Goal: Task Accomplishment & Management: Manage account settings

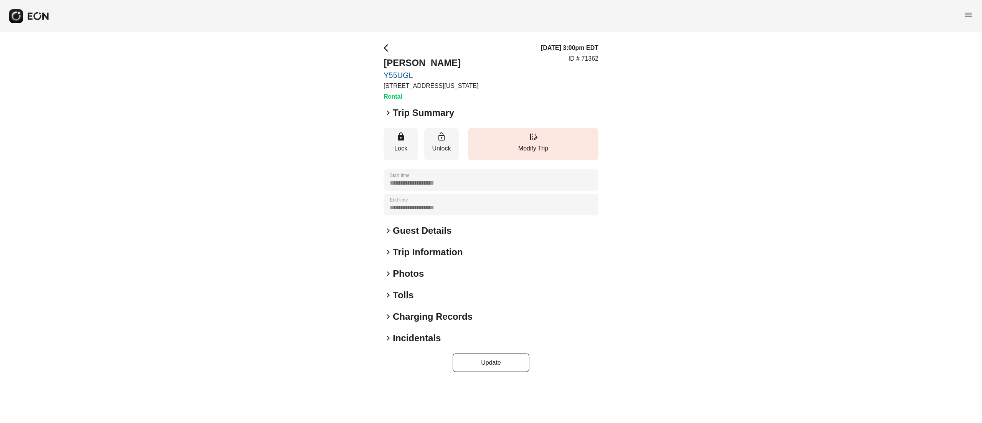
click at [415, 270] on h2 "Photos" at bounding box center [408, 273] width 31 height 12
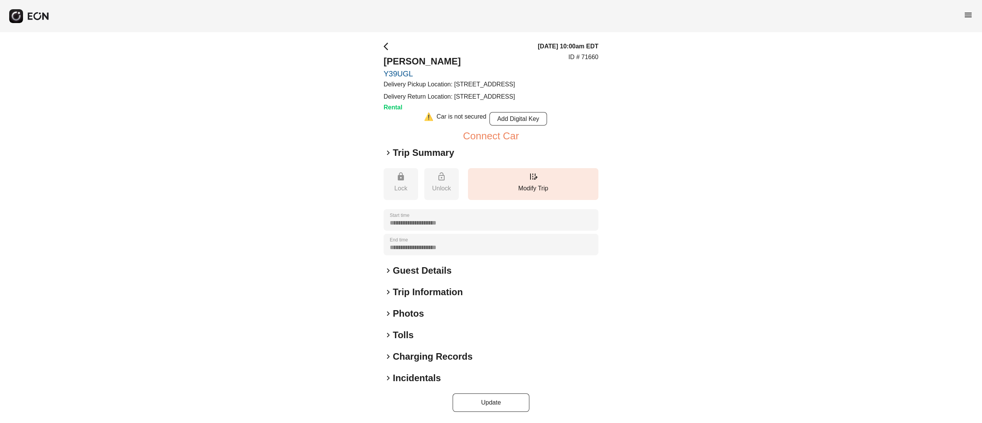
scroll to position [19, 0]
click at [419, 374] on h2 "Incidentals" at bounding box center [417, 378] width 48 height 12
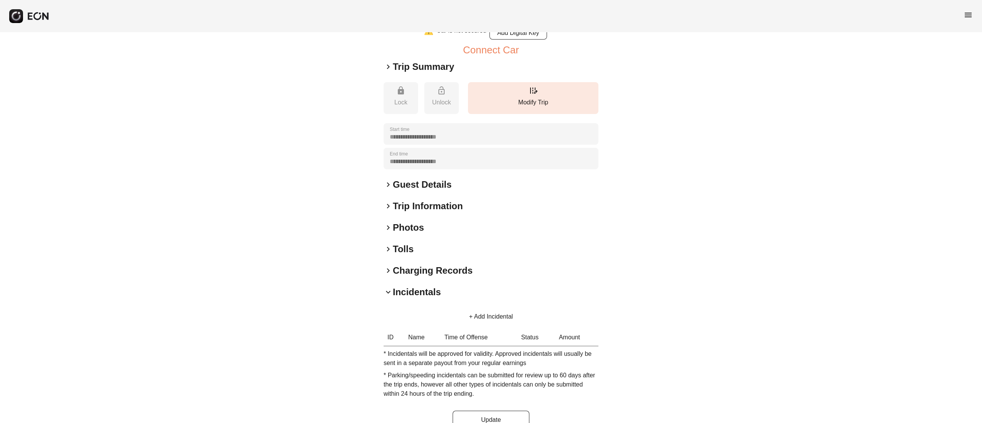
scroll to position [123, 0]
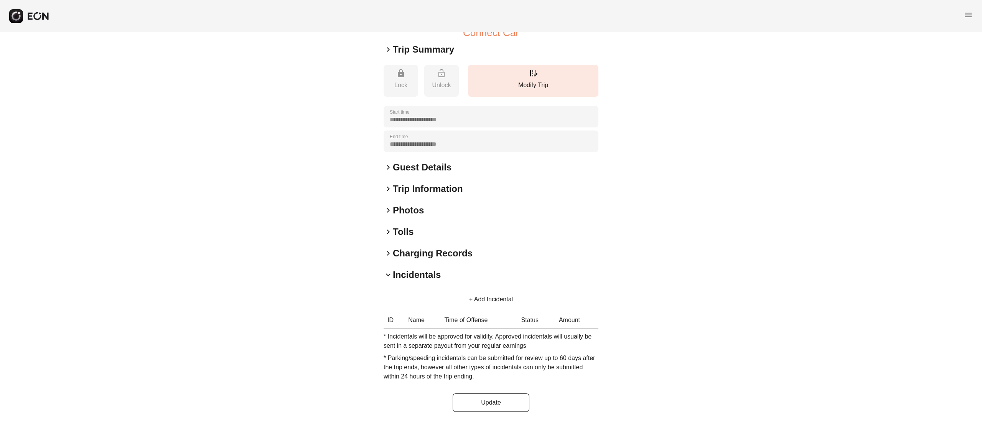
click at [488, 305] on button "+ Add Incidental" at bounding box center [491, 299] width 62 height 18
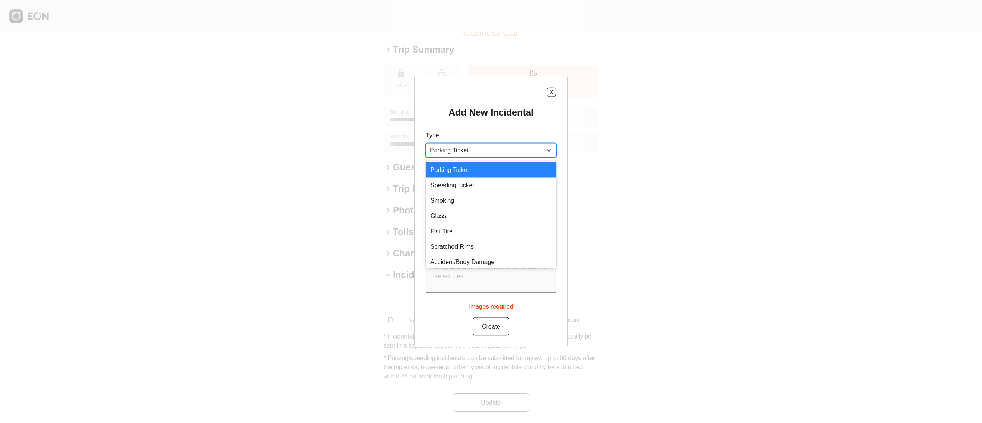
click at [490, 153] on div at bounding box center [484, 150] width 108 height 11
click at [478, 258] on div "Accident/Body Damage" at bounding box center [491, 261] width 130 height 15
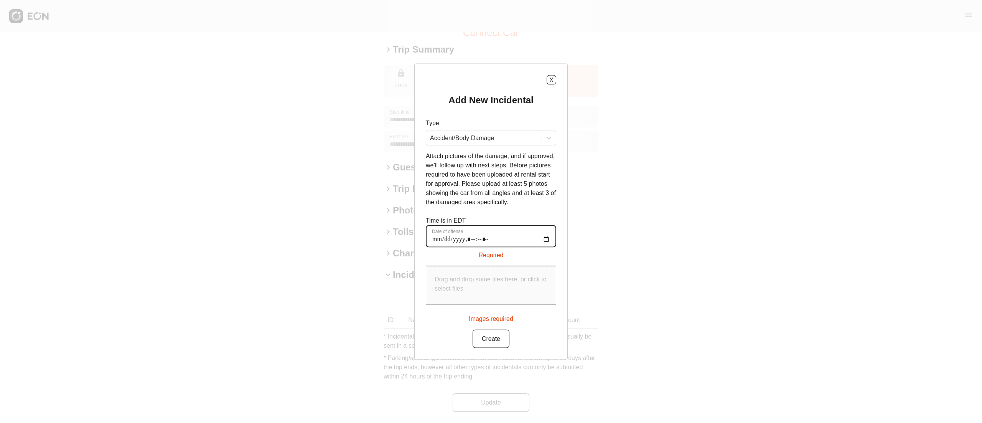
click at [435, 243] on offense "Date of offense" at bounding box center [491, 236] width 130 height 22
click at [545, 236] on offense "Date of offense" at bounding box center [491, 236] width 130 height 22
click at [475, 244] on offense "Date of offense" at bounding box center [491, 242] width 130 height 22
click at [546, 239] on offense "Date of offense" at bounding box center [491, 236] width 130 height 22
click at [548, 245] on offense "Date of offense" at bounding box center [491, 242] width 130 height 22
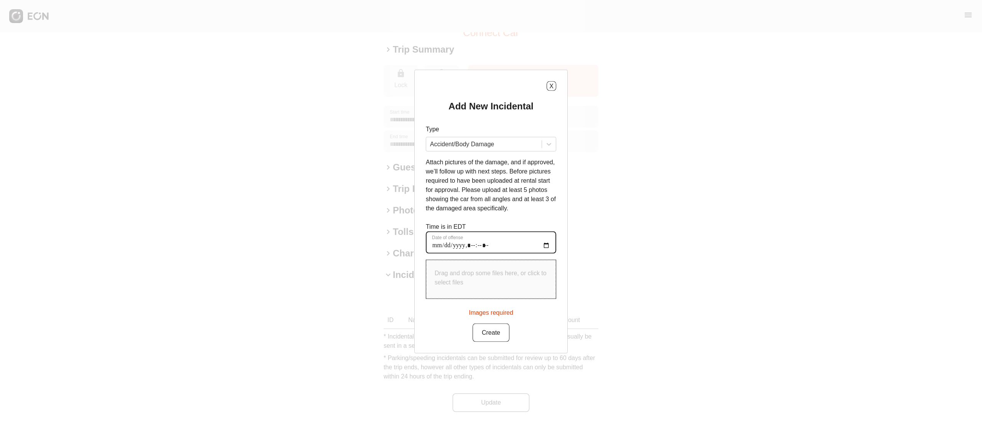
type offense "**********"
click at [499, 282] on p "Drag and drop some files here, or click to select files" at bounding box center [491, 278] width 113 height 18
type input "**********"
click at [494, 339] on button "Create" at bounding box center [491, 331] width 37 height 18
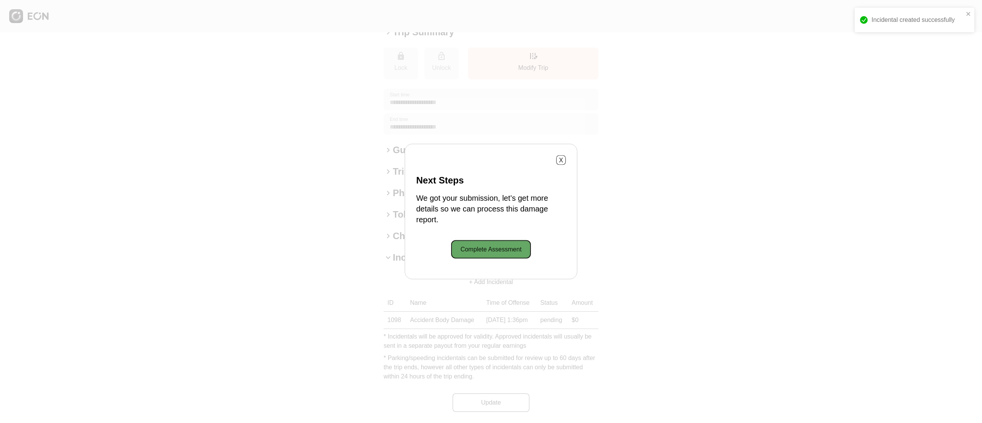
click at [518, 249] on button "Complete Assessment" at bounding box center [490, 249] width 79 height 18
click at [558, 167] on div "X Next Steps We got your submission, let’s get more details so we can process t…" at bounding box center [491, 211] width 173 height 135
click at [559, 158] on button "X" at bounding box center [561, 160] width 10 height 10
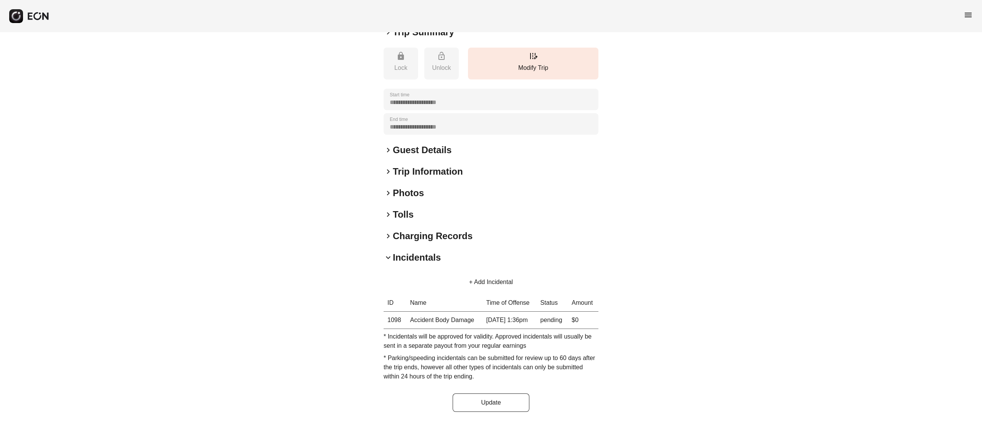
click at [492, 329] on td "08/30/25 at 1:36pm" at bounding box center [510, 319] width 54 height 17
click at [523, 329] on td "08/30/25 at 1:36pm" at bounding box center [510, 319] width 54 height 17
click at [525, 329] on td "08/30/25 at 1:36pm" at bounding box center [510, 319] width 54 height 17
click at [441, 329] on td "Accident Body Damage" at bounding box center [444, 319] width 76 height 17
click at [431, 329] on td "Accident Body Damage" at bounding box center [444, 319] width 76 height 17
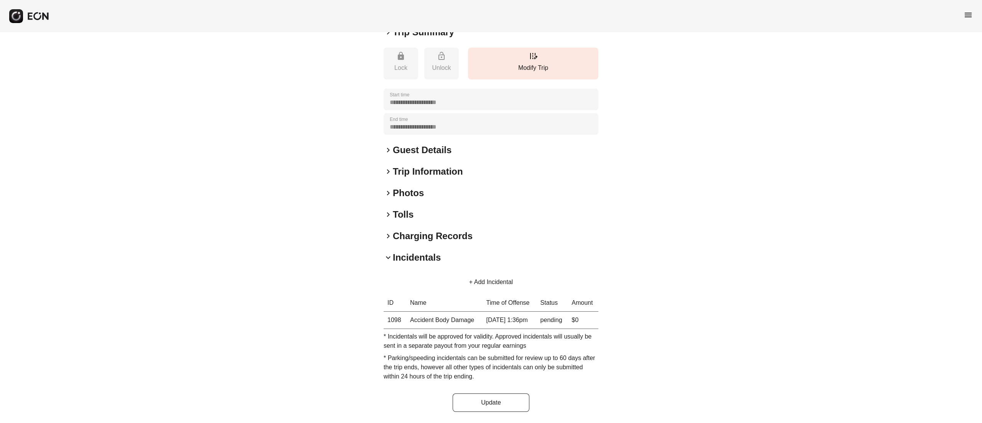
scroll to position [140, 0]
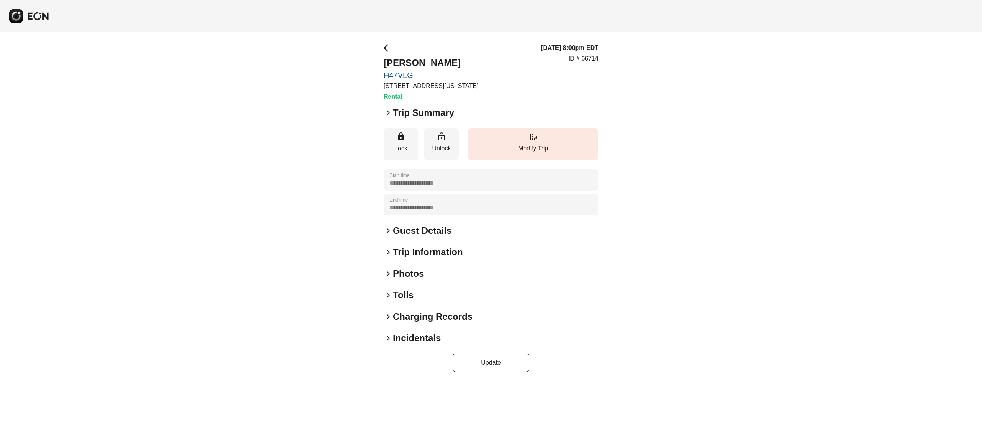
click at [413, 274] on h2 "Photos" at bounding box center [408, 273] width 31 height 12
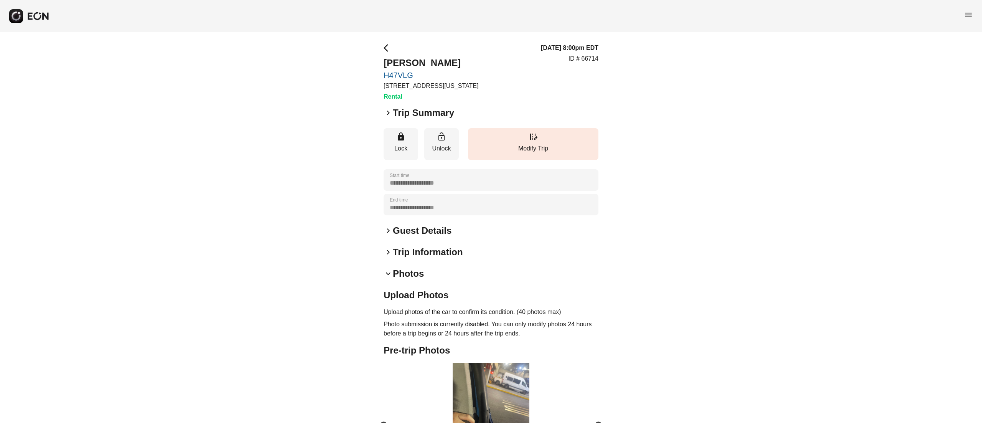
scroll to position [77, 0]
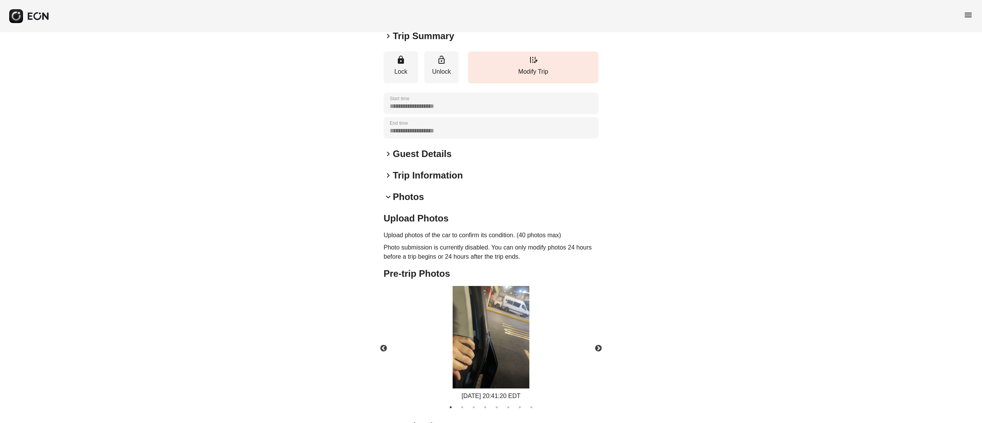
click at [500, 303] on img at bounding box center [491, 337] width 77 height 102
click at [596, 346] on button "Next" at bounding box center [598, 348] width 27 height 27
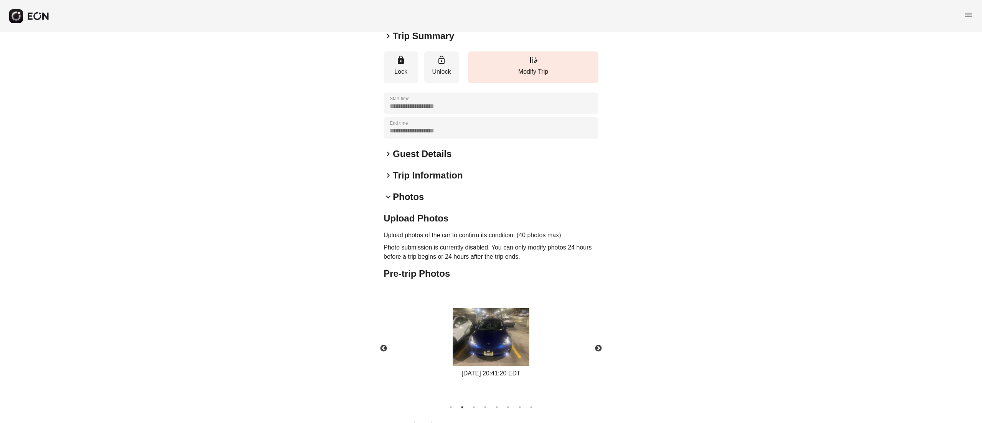
click at [517, 369] on div "[DATE] 20:41:20 EDT" at bounding box center [491, 373] width 77 height 9
click at [508, 341] on img at bounding box center [491, 337] width 77 height 58
click at [388, 338] on button "Previous" at bounding box center [383, 348] width 27 height 27
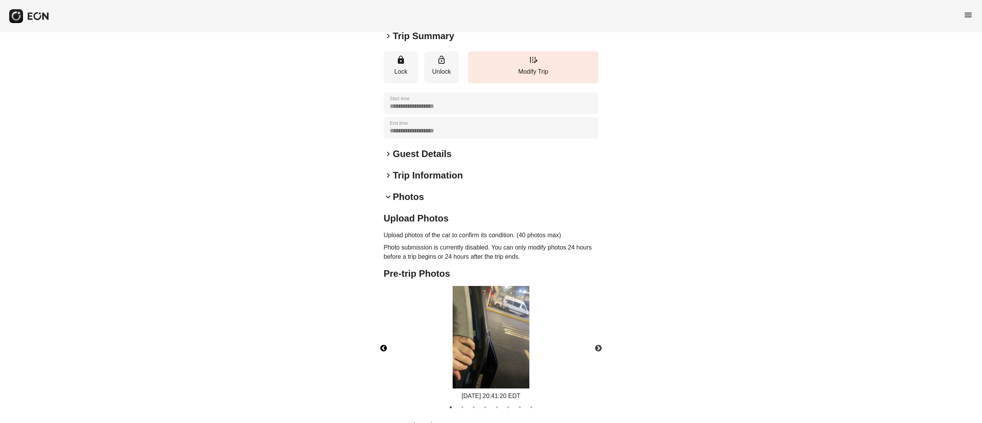
click at [480, 330] on img at bounding box center [491, 337] width 77 height 102
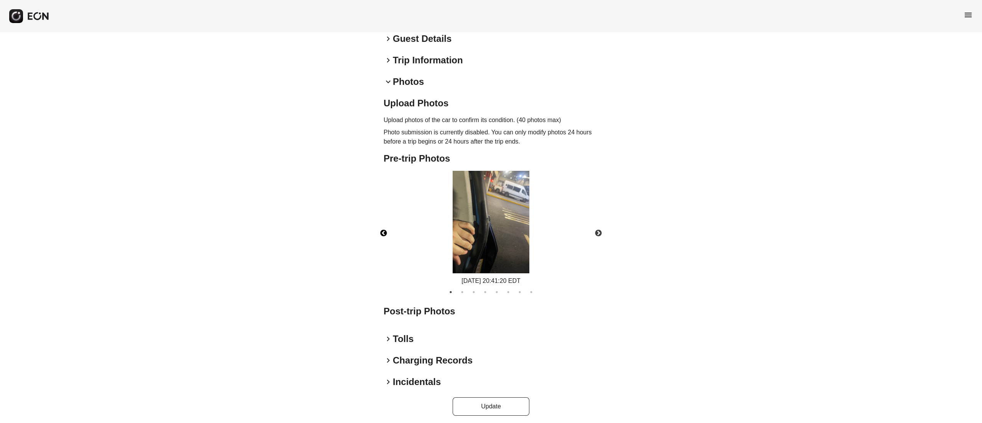
scroll to position [195, 0]
